Goal: Transaction & Acquisition: Purchase product/service

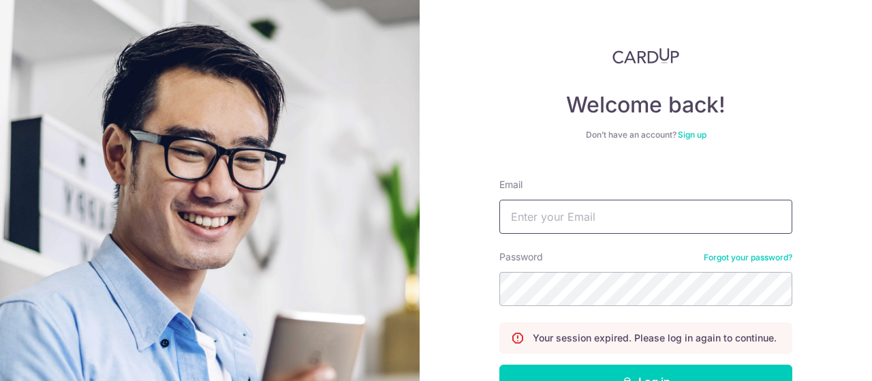
click at [645, 215] on input "Email" at bounding box center [646, 217] width 293 height 34
click at [500, 200] on input "foohuo[o" at bounding box center [646, 217] width 293 height 34
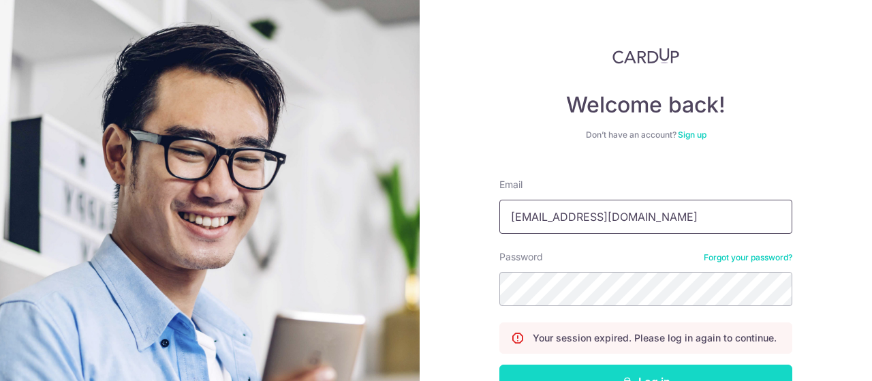
type input "[EMAIL_ADDRESS][DOMAIN_NAME]"
click at [664, 365] on button "Log in" at bounding box center [646, 382] width 293 height 34
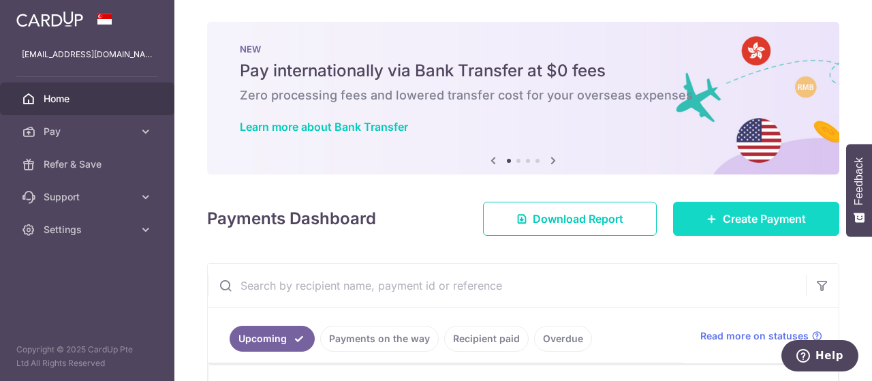
click at [734, 216] on span "Create Payment" at bounding box center [764, 219] width 83 height 16
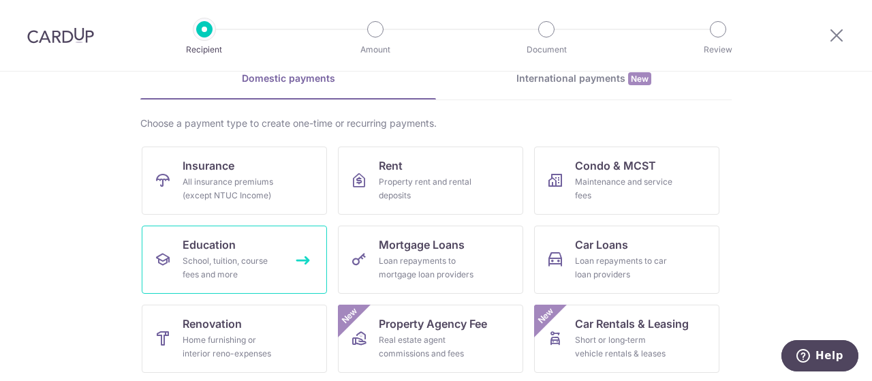
click at [249, 259] on div "School, tuition, course fees and more" at bounding box center [232, 267] width 98 height 27
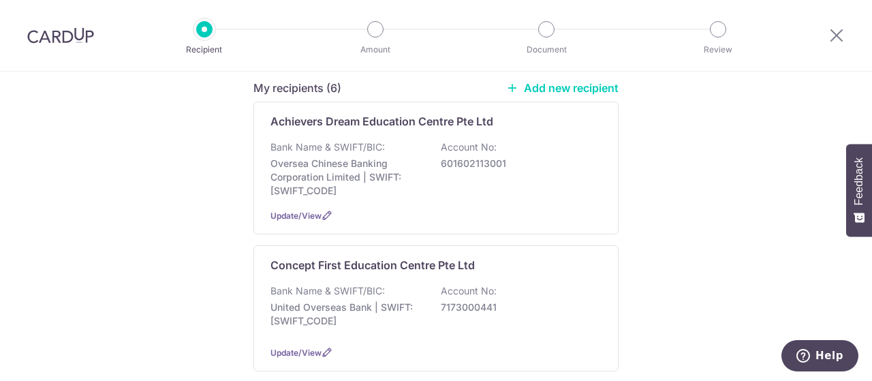
scroll to position [548, 0]
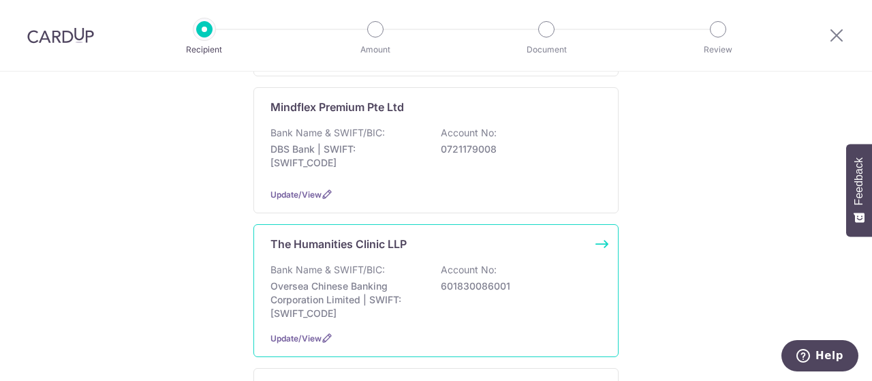
click at [323, 246] on p "The Humanities Clinic LLP" at bounding box center [339, 244] width 136 height 16
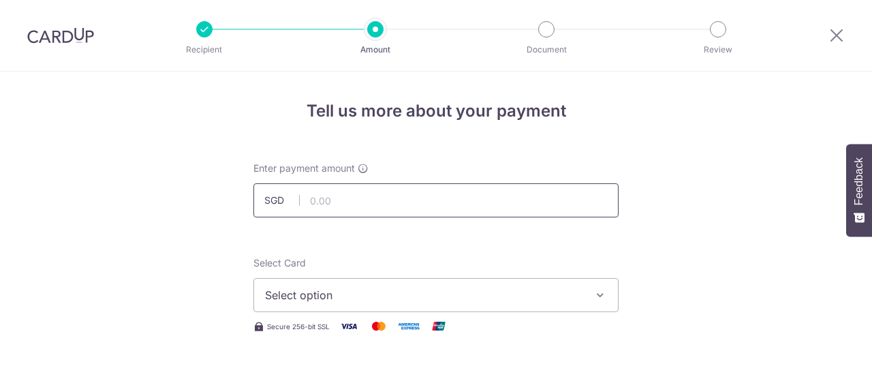
click at [344, 198] on input "text" at bounding box center [436, 200] width 365 height 34
drag, startPoint x: 446, startPoint y: 304, endPoint x: 448, endPoint y: 293, distance: 11.1
type input "390.00"
click at [448, 292] on span "Select option" at bounding box center [424, 295] width 318 height 16
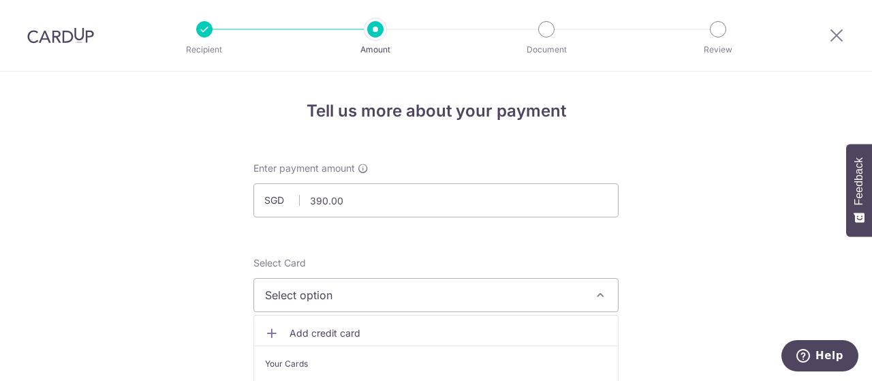
scroll to position [273, 0]
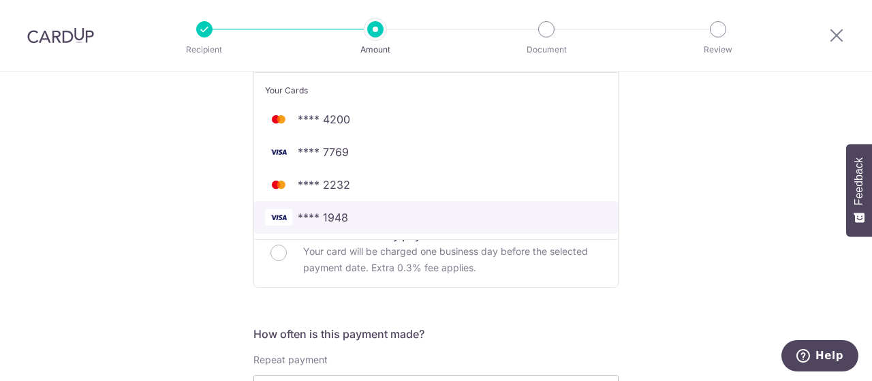
click at [344, 222] on span "**** 1948" at bounding box center [436, 217] width 342 height 16
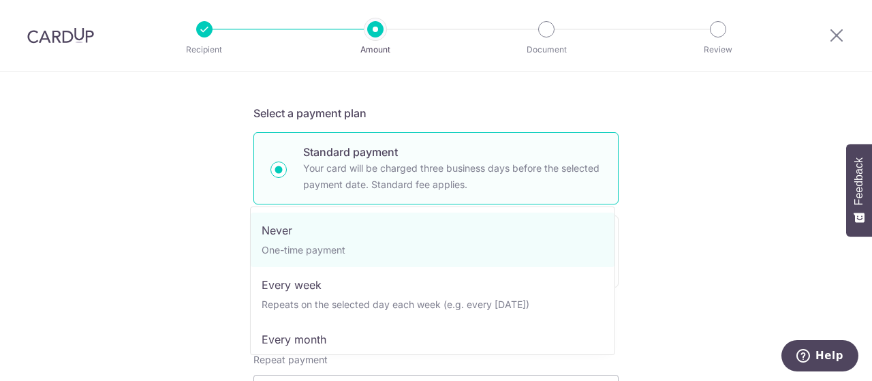
scroll to position [478, 0]
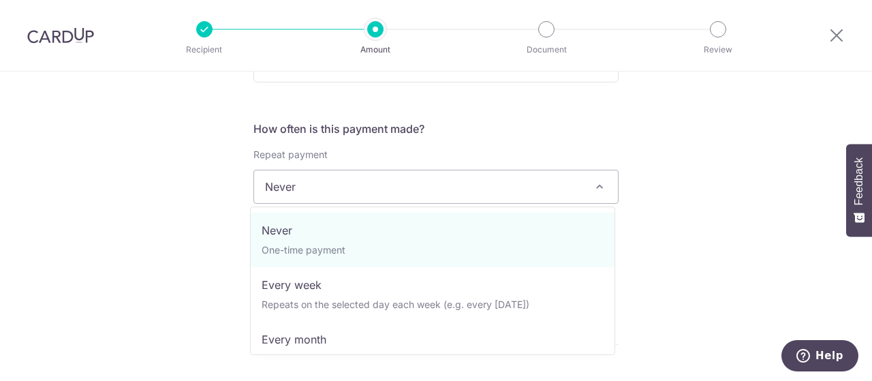
click at [353, 193] on span "Never" at bounding box center [436, 186] width 364 height 33
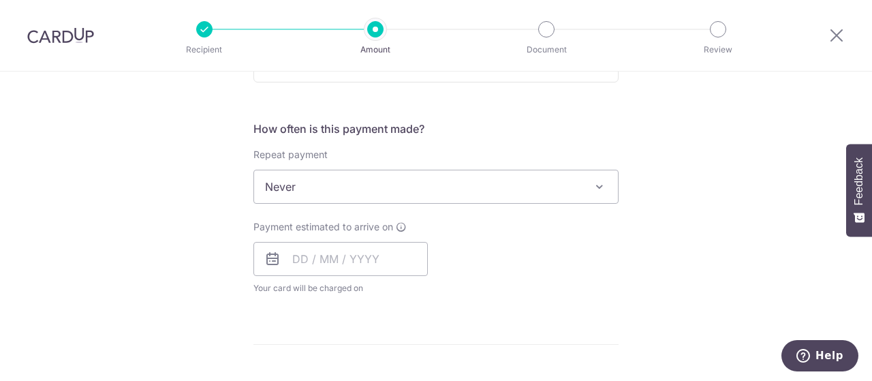
click at [440, 190] on span "Never" at bounding box center [436, 186] width 364 height 33
click at [301, 265] on input "text" at bounding box center [341, 259] width 174 height 34
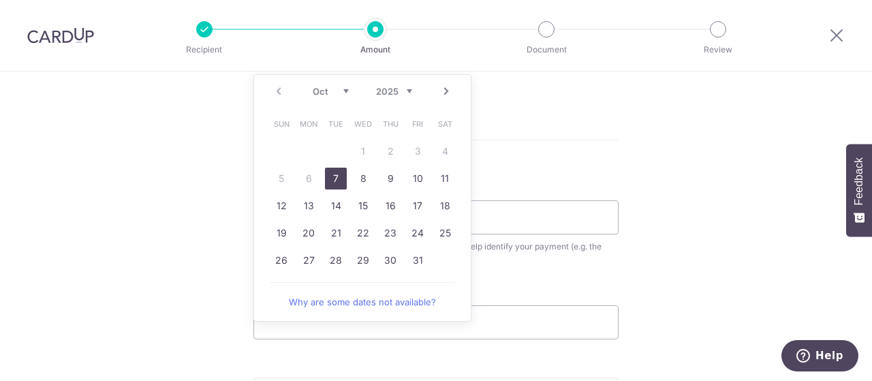
click at [334, 183] on link "7" at bounding box center [336, 179] width 22 height 22
type input "[DATE]"
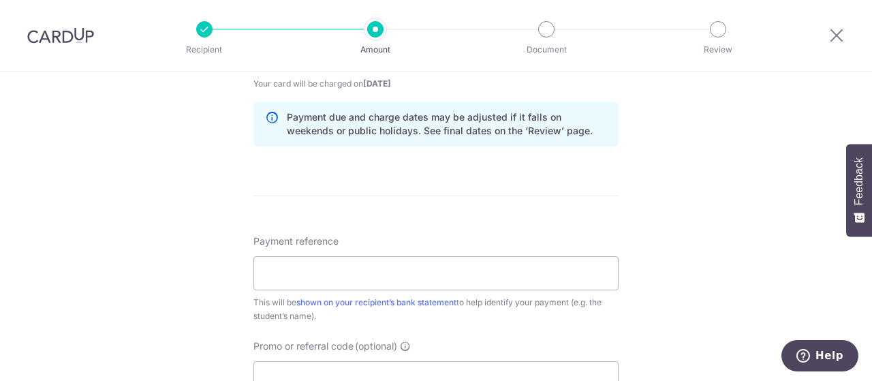
click at [334, 183] on form "Enter payment amount SGD 390.00 390.00 Select Card **** 1948 Add credit card Yo…" at bounding box center [436, 46] width 365 height 1135
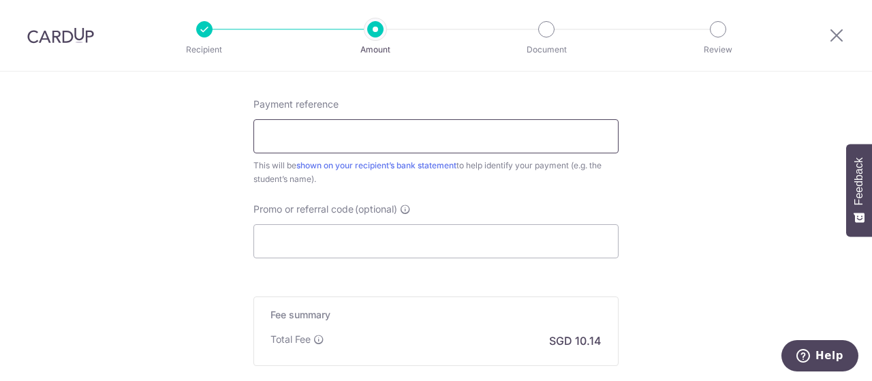
click at [337, 141] on input "Payment reference" at bounding box center [436, 136] width 365 height 34
type input "Xavier Tong"
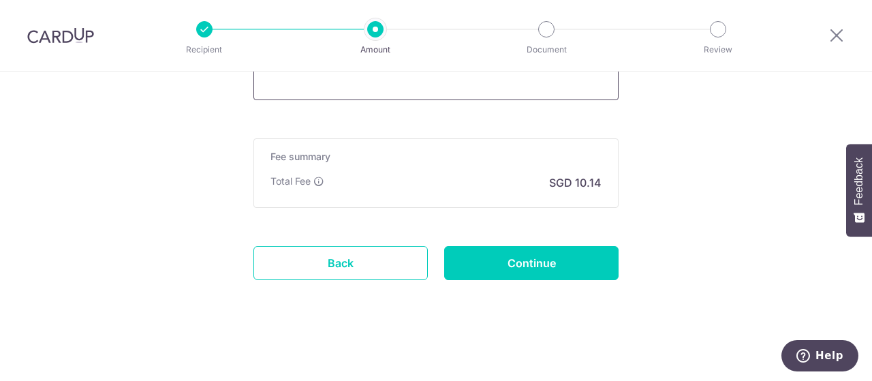
scroll to position [842, 0]
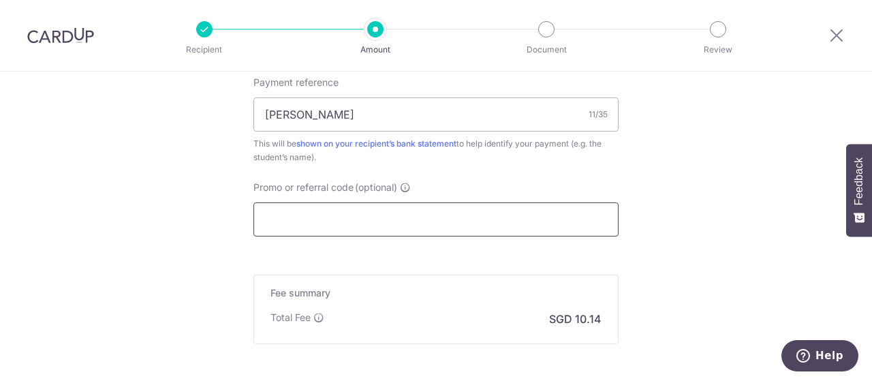
click at [352, 213] on input "Promo or referral code (optional)" at bounding box center [436, 219] width 365 height 34
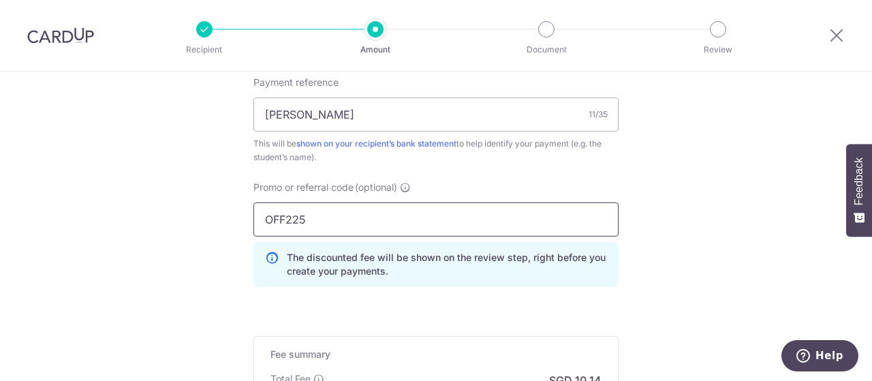
scroll to position [1040, 0]
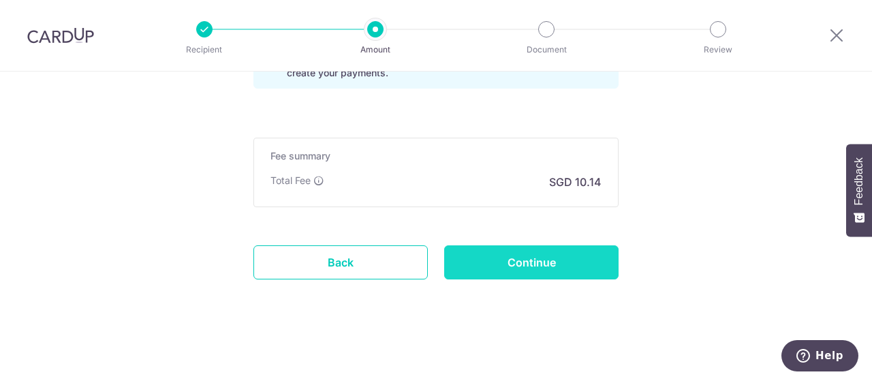
type input "OFF225"
click at [496, 258] on input "Continue" at bounding box center [531, 262] width 174 height 34
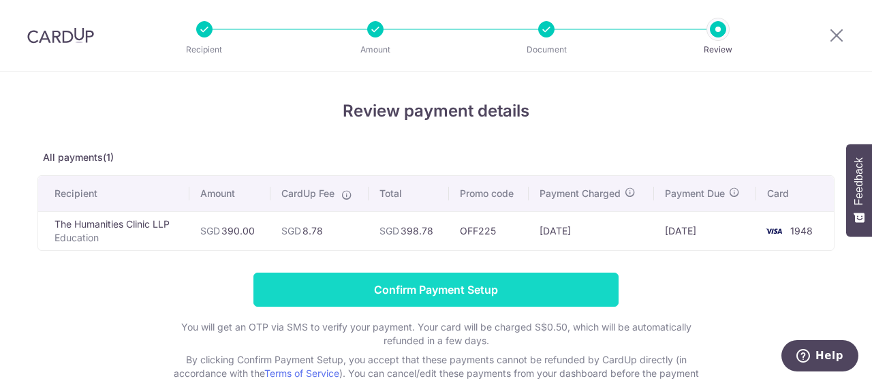
click at [455, 284] on input "Confirm Payment Setup" at bounding box center [436, 290] width 365 height 34
